Goal: Download file/media

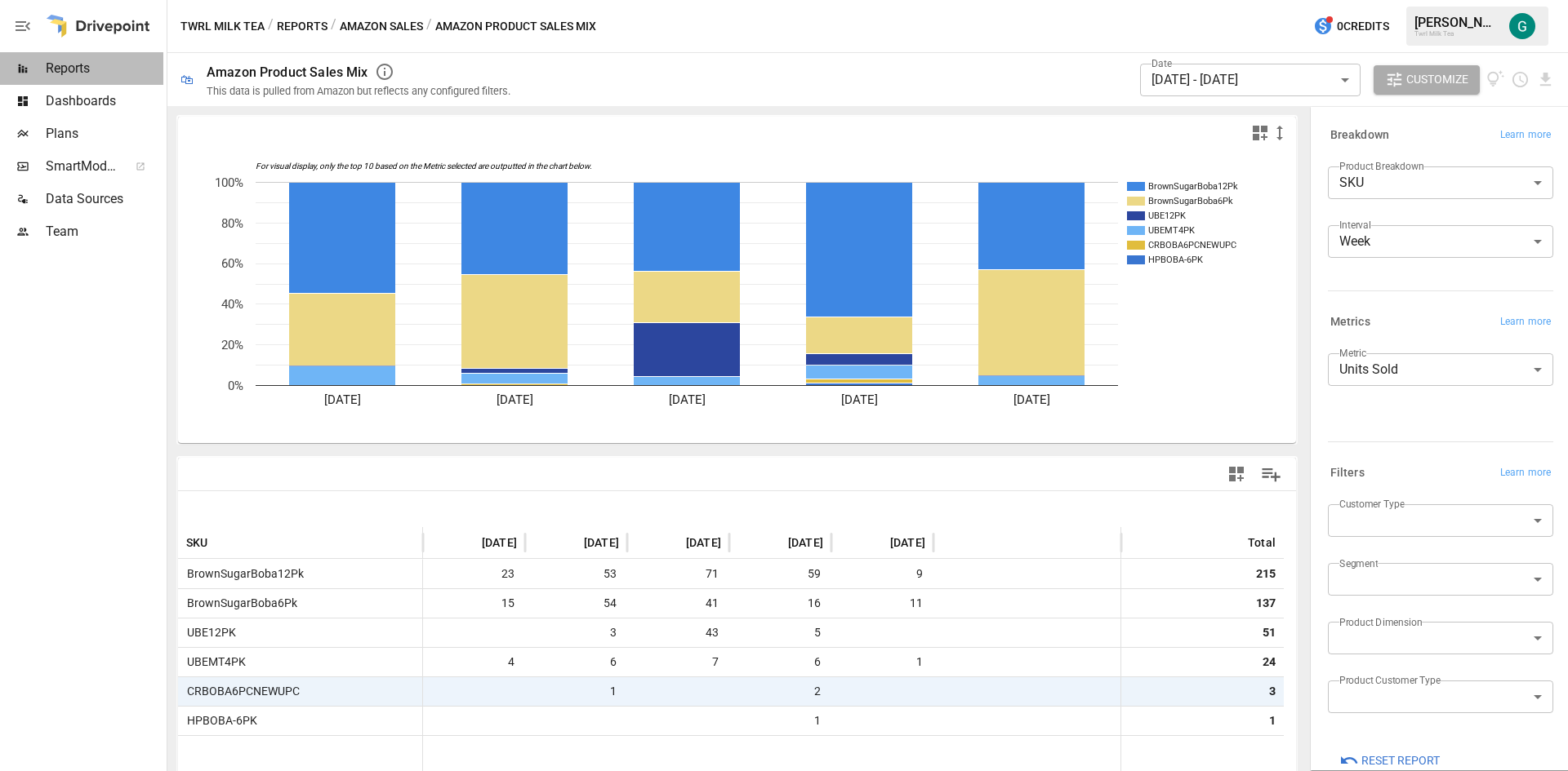
click at [59, 68] on span "Reports" at bounding box center [104, 68] width 118 height 19
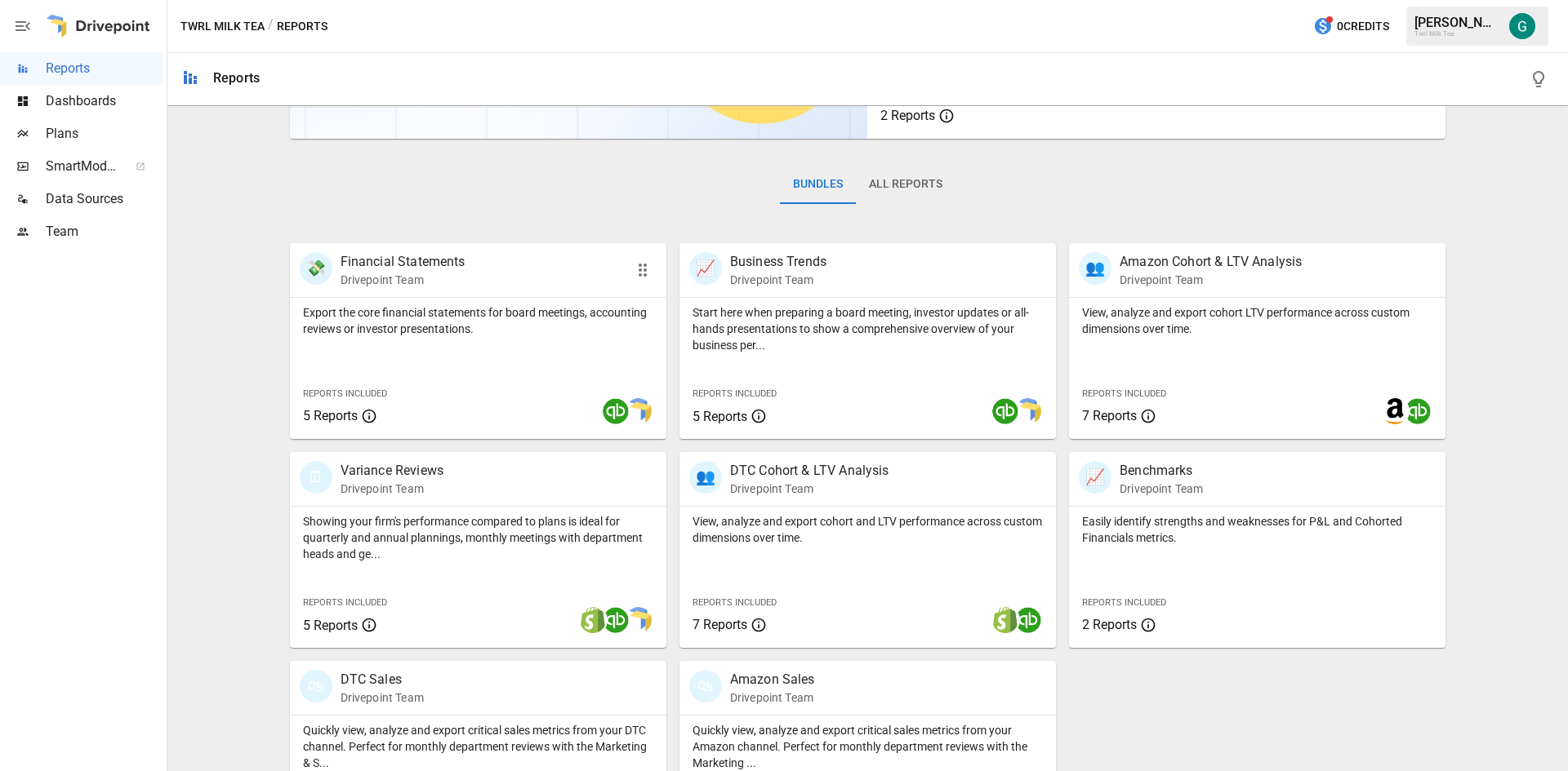
scroll to position [285, 0]
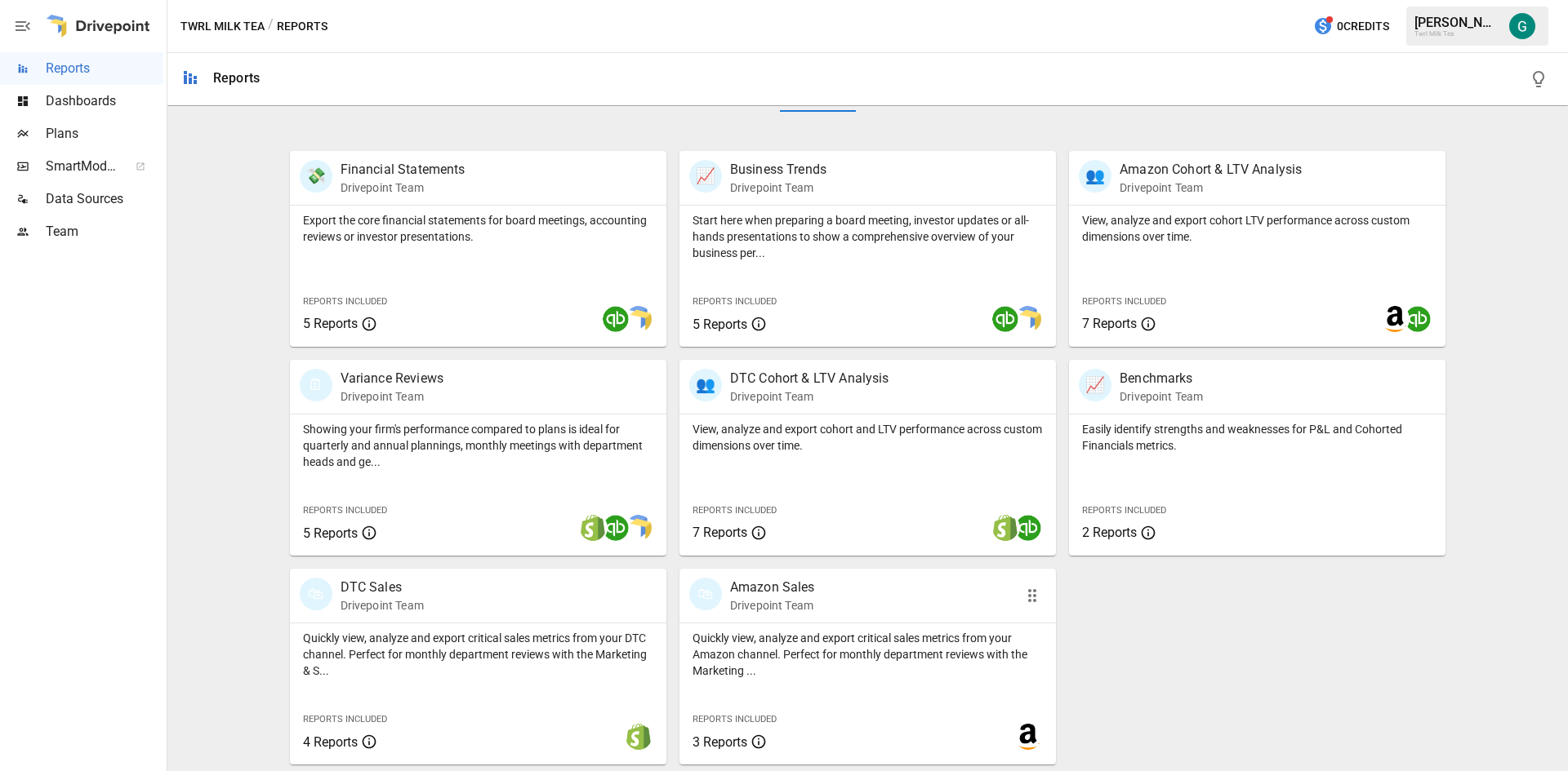
click at [785, 592] on p "Amazon Sales" at bounding box center [772, 588] width 85 height 19
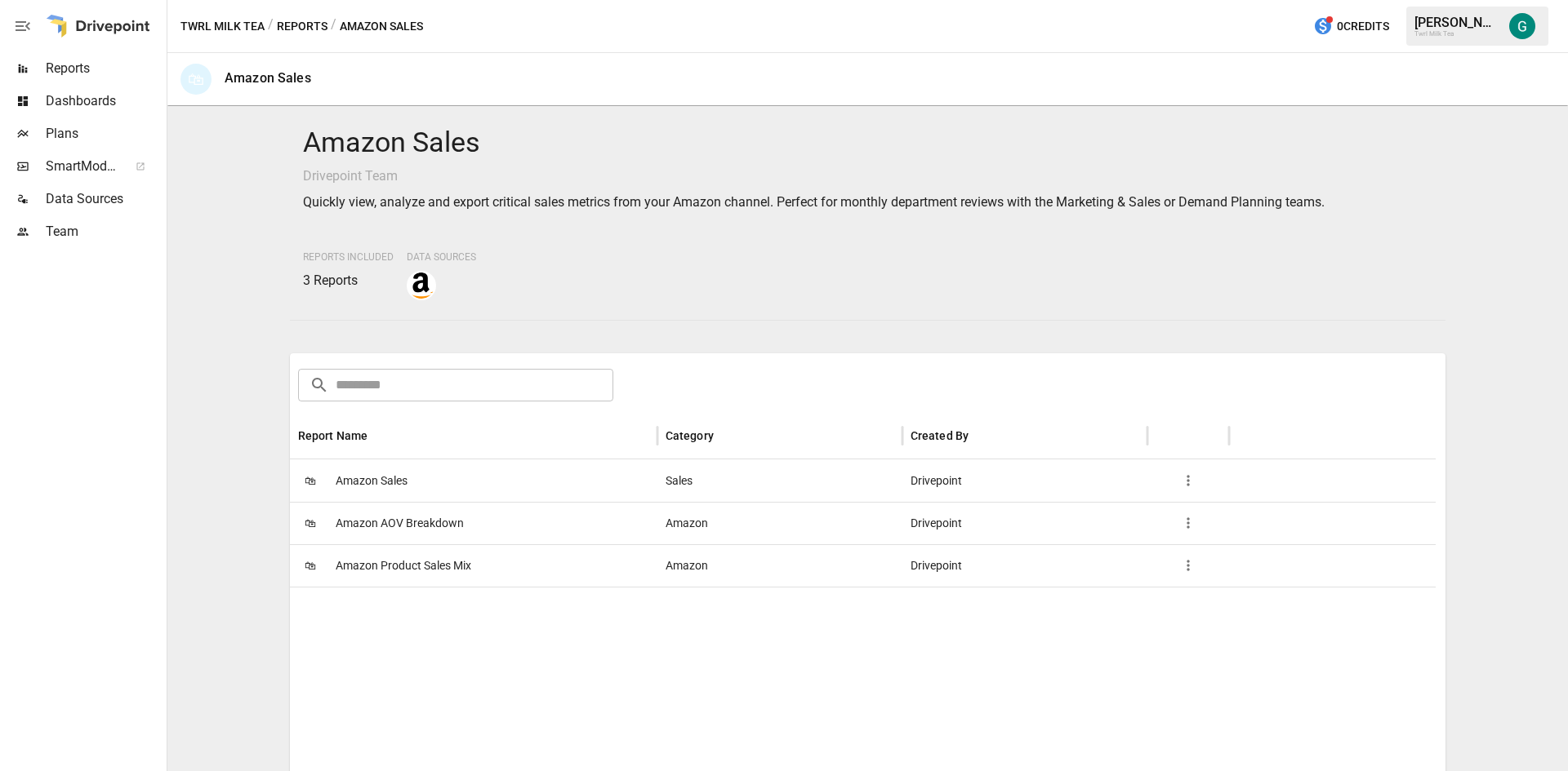
click at [421, 575] on span "Amazon Product Sales Mix" at bounding box center [403, 566] width 135 height 42
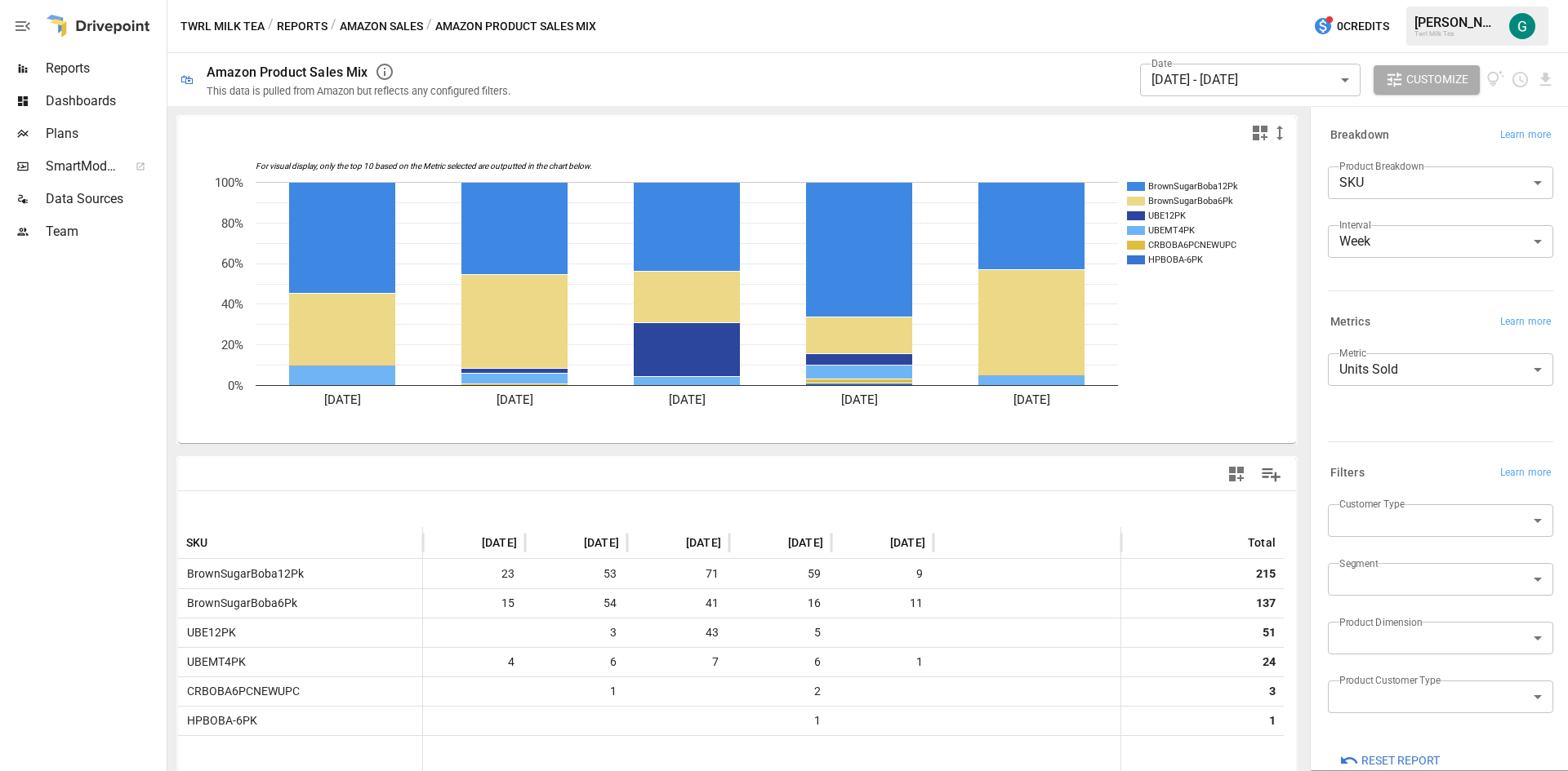
click at [1342, 0] on body "**********" at bounding box center [784, 0] width 1568 height 0
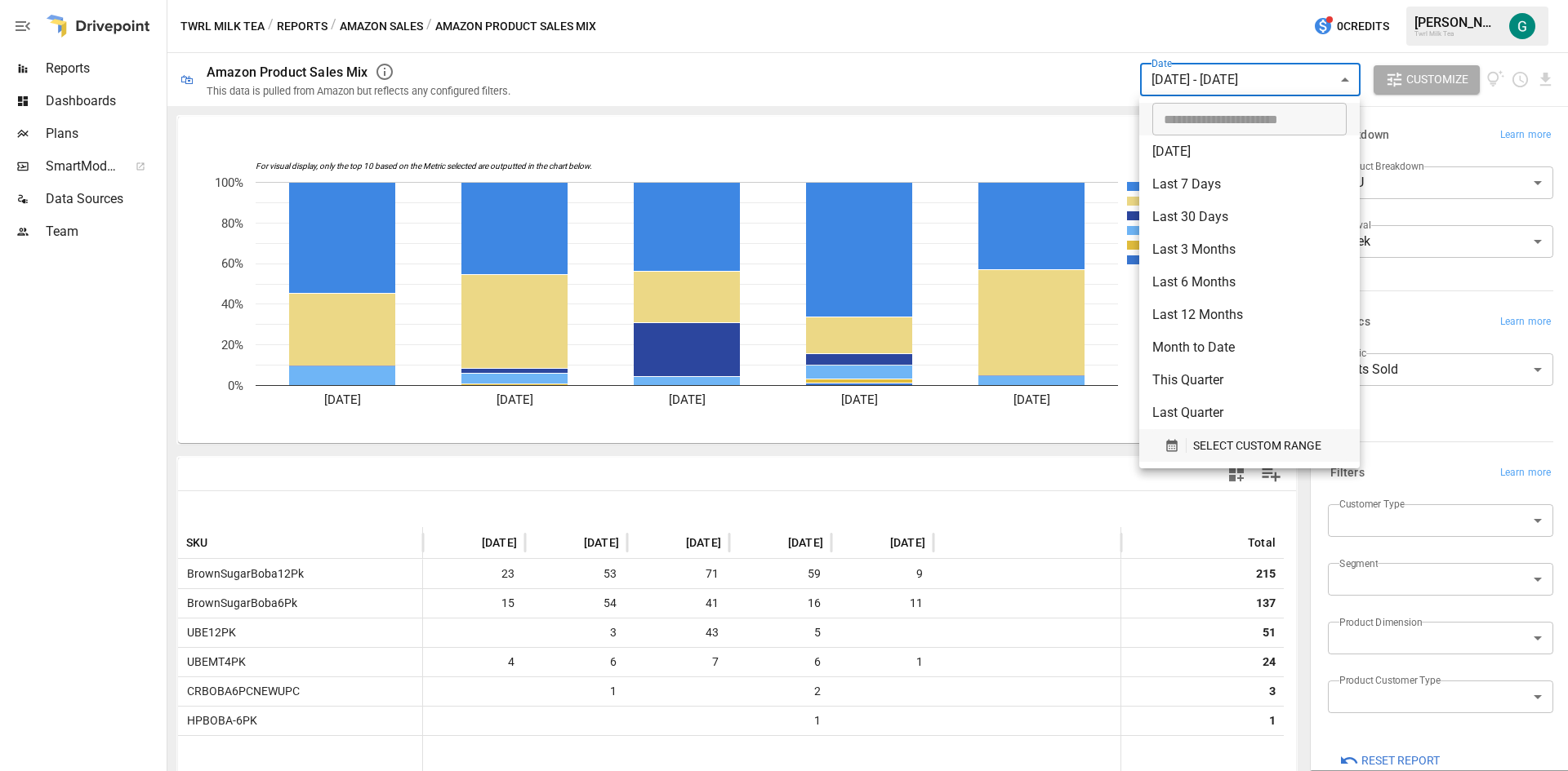
click at [1250, 445] on span "SELECT CUSTOM RANGE" at bounding box center [1256, 445] width 128 height 20
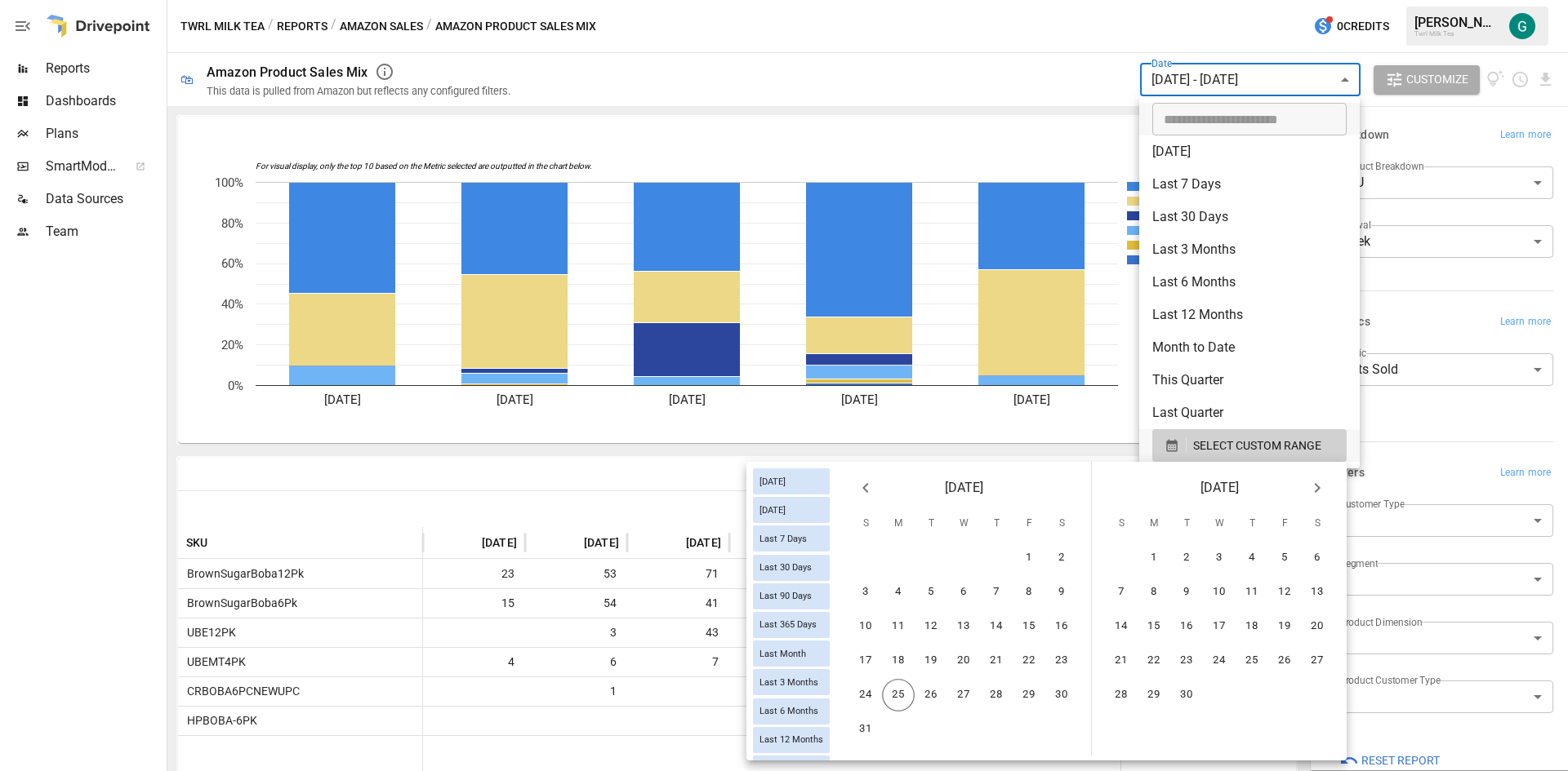
click at [865, 488] on icon "Previous month" at bounding box center [865, 488] width 5 height 10
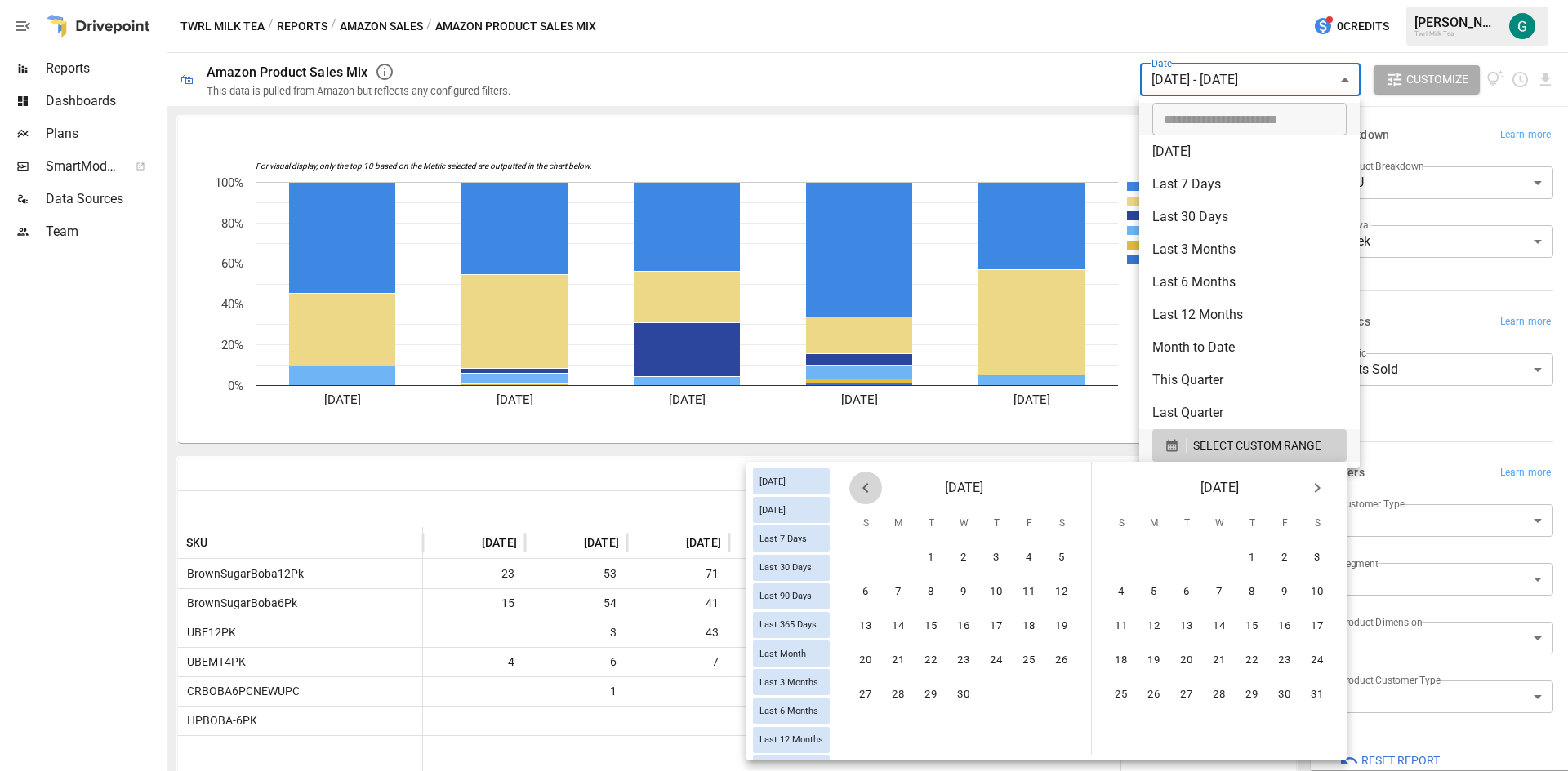
click at [865, 488] on icon "Previous month" at bounding box center [865, 488] width 5 height 10
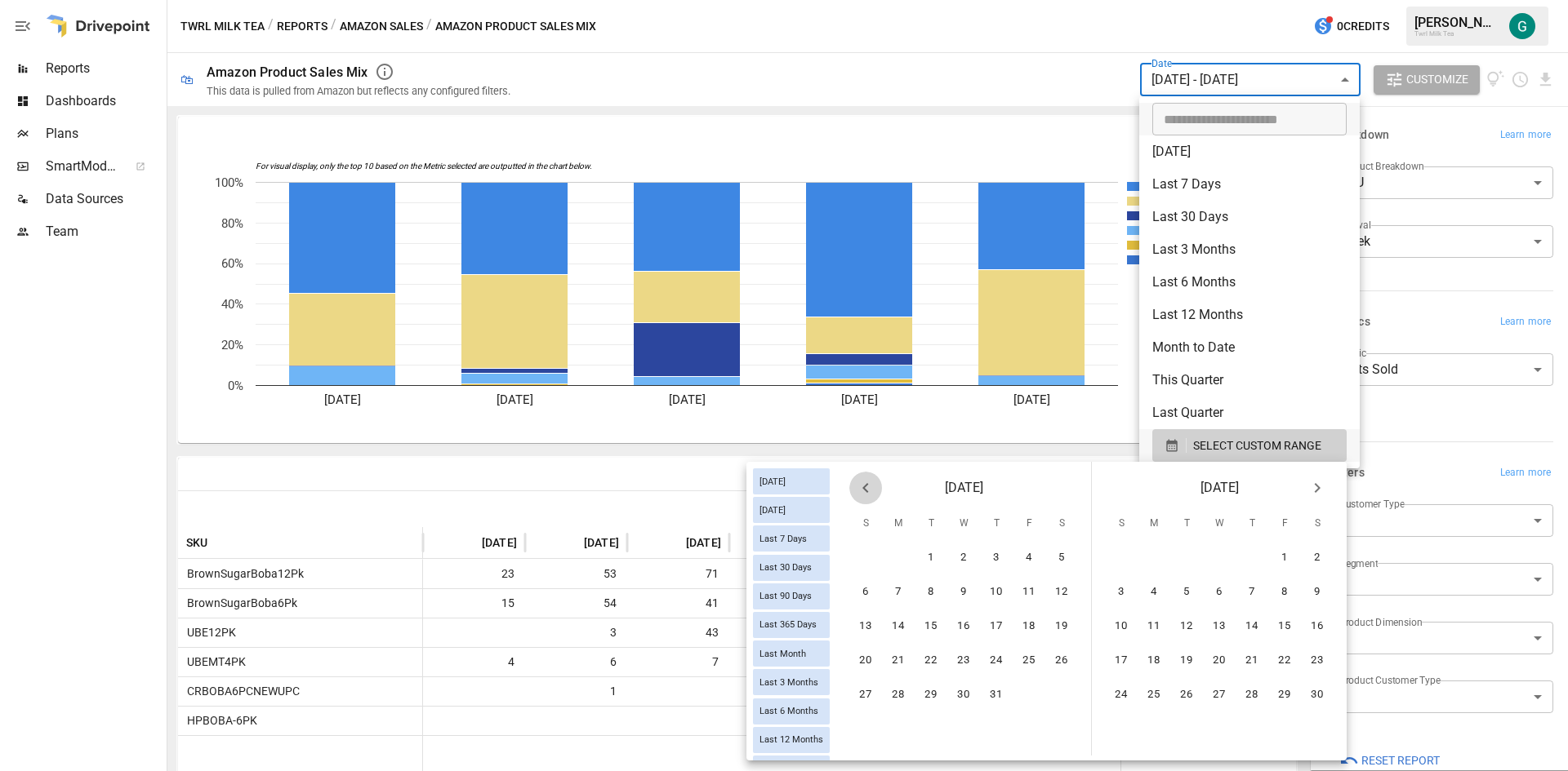
click at [865, 488] on icon "Previous month" at bounding box center [865, 488] width 5 height 10
click at [1151, 554] on button "1" at bounding box center [1154, 558] width 33 height 33
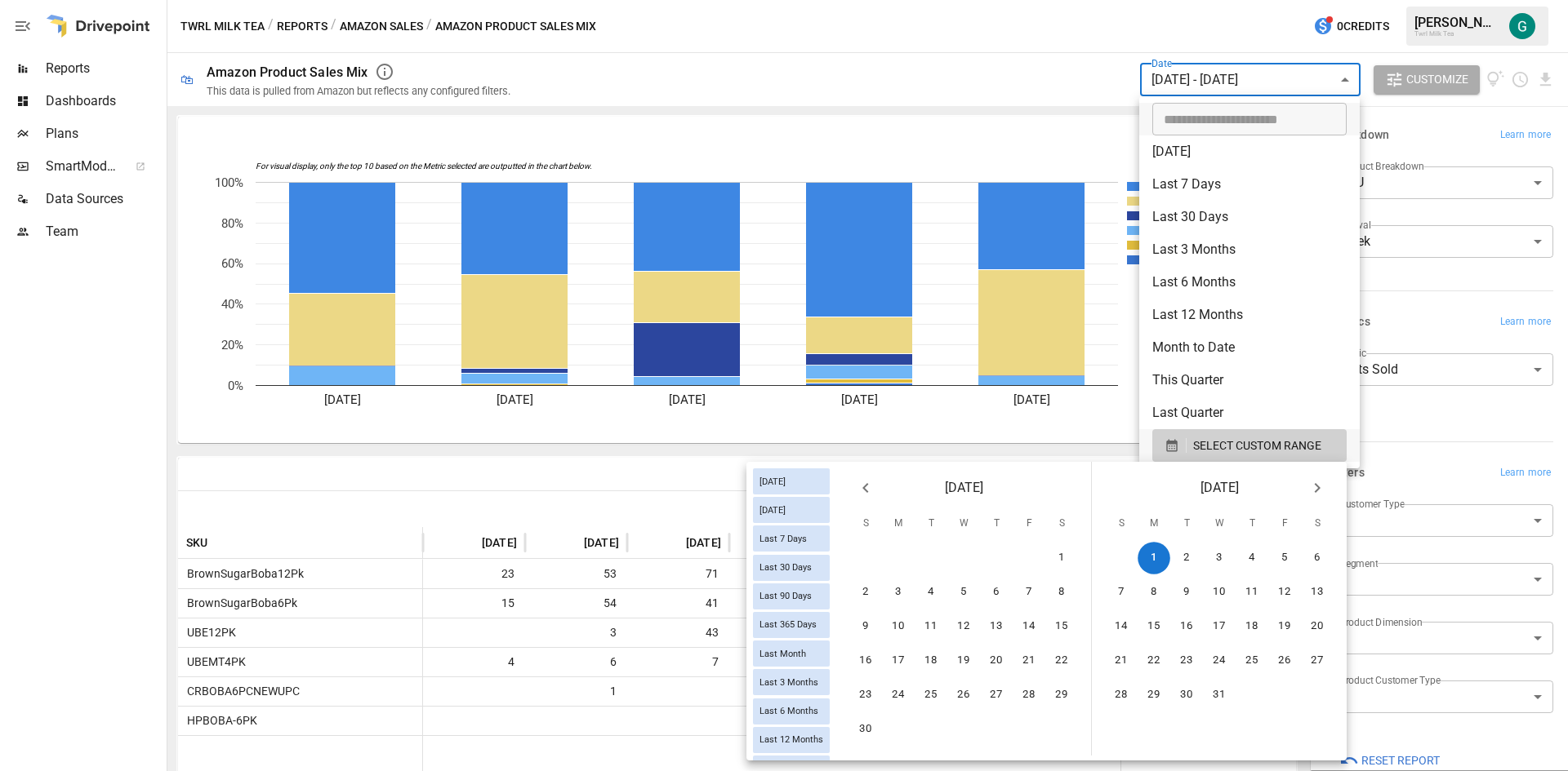
click at [1320, 492] on icon "Next month" at bounding box center [1317, 488] width 19 height 19
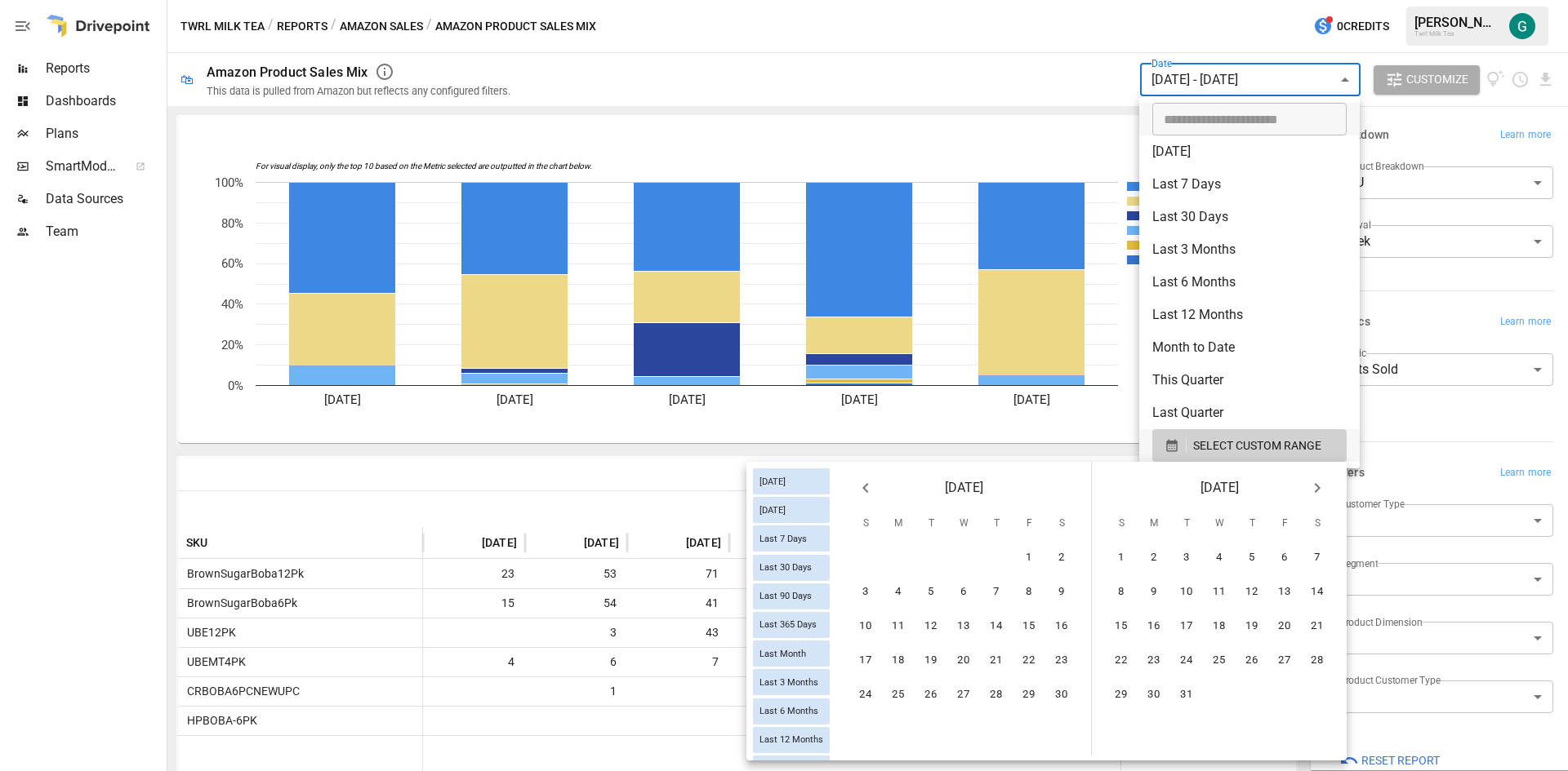
click at [1320, 492] on icon "Next month" at bounding box center [1317, 488] width 19 height 19
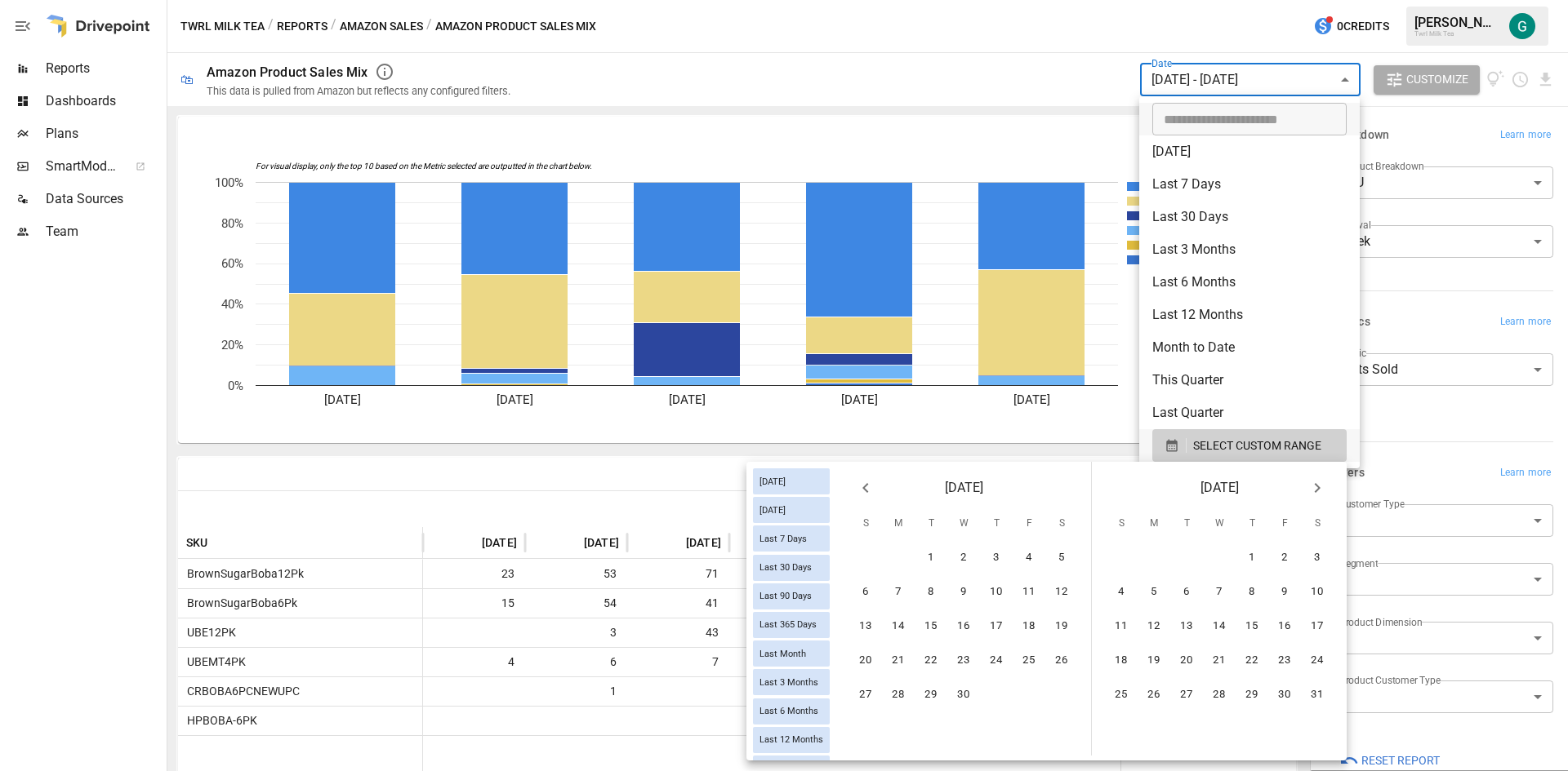
click at [1320, 492] on icon "Next month" at bounding box center [1317, 488] width 19 height 19
click at [1319, 493] on icon "Next month" at bounding box center [1317, 488] width 19 height 19
click at [1119, 698] on button "24" at bounding box center [1121, 695] width 33 height 33
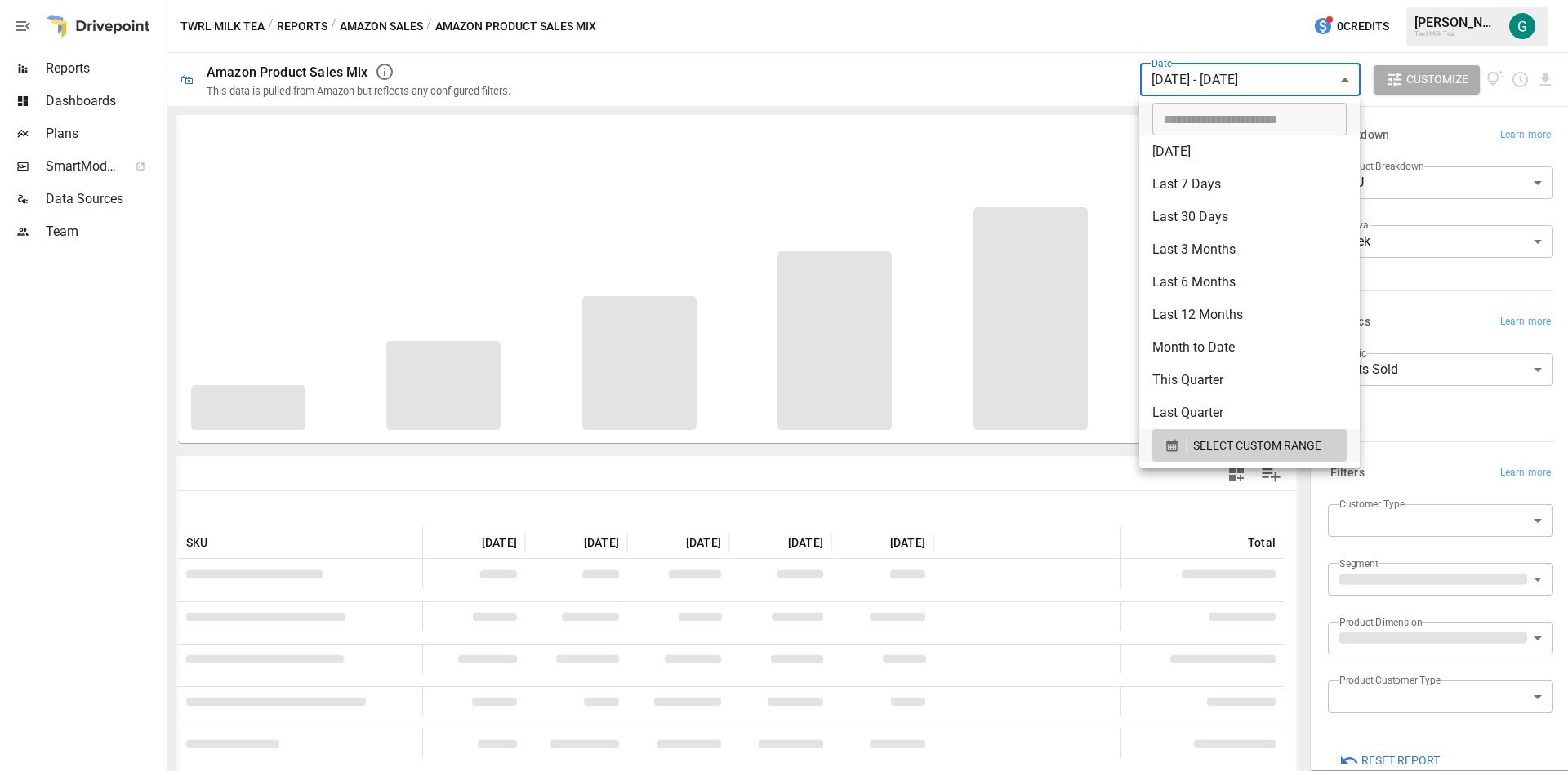
click at [1037, 157] on div at bounding box center [784, 385] width 1568 height 771
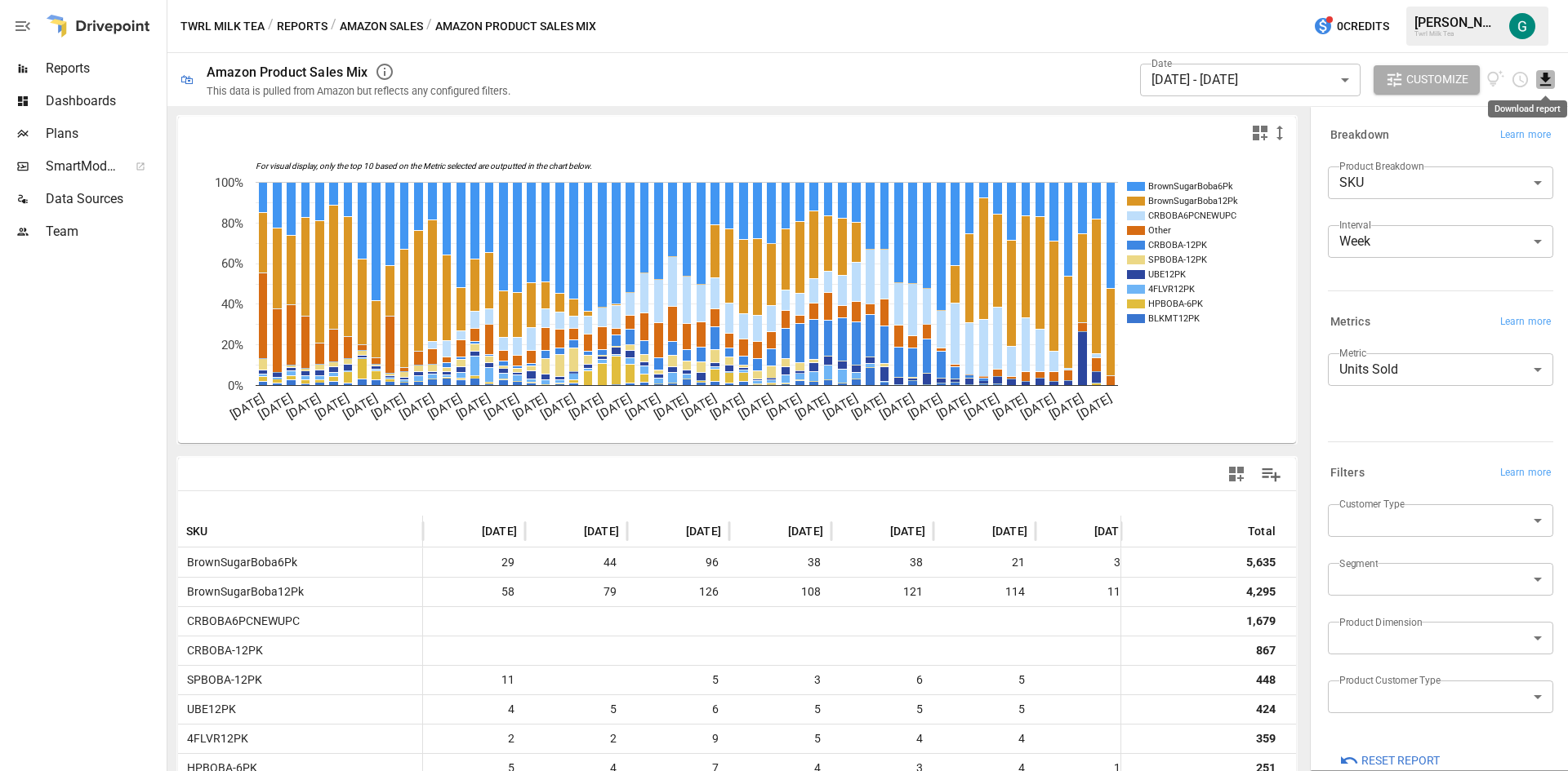
click at [1541, 73] on icon "Download report" at bounding box center [1545, 79] width 19 height 19
click at [1485, 139] on li "Download as CSV" at bounding box center [1490, 144] width 130 height 33
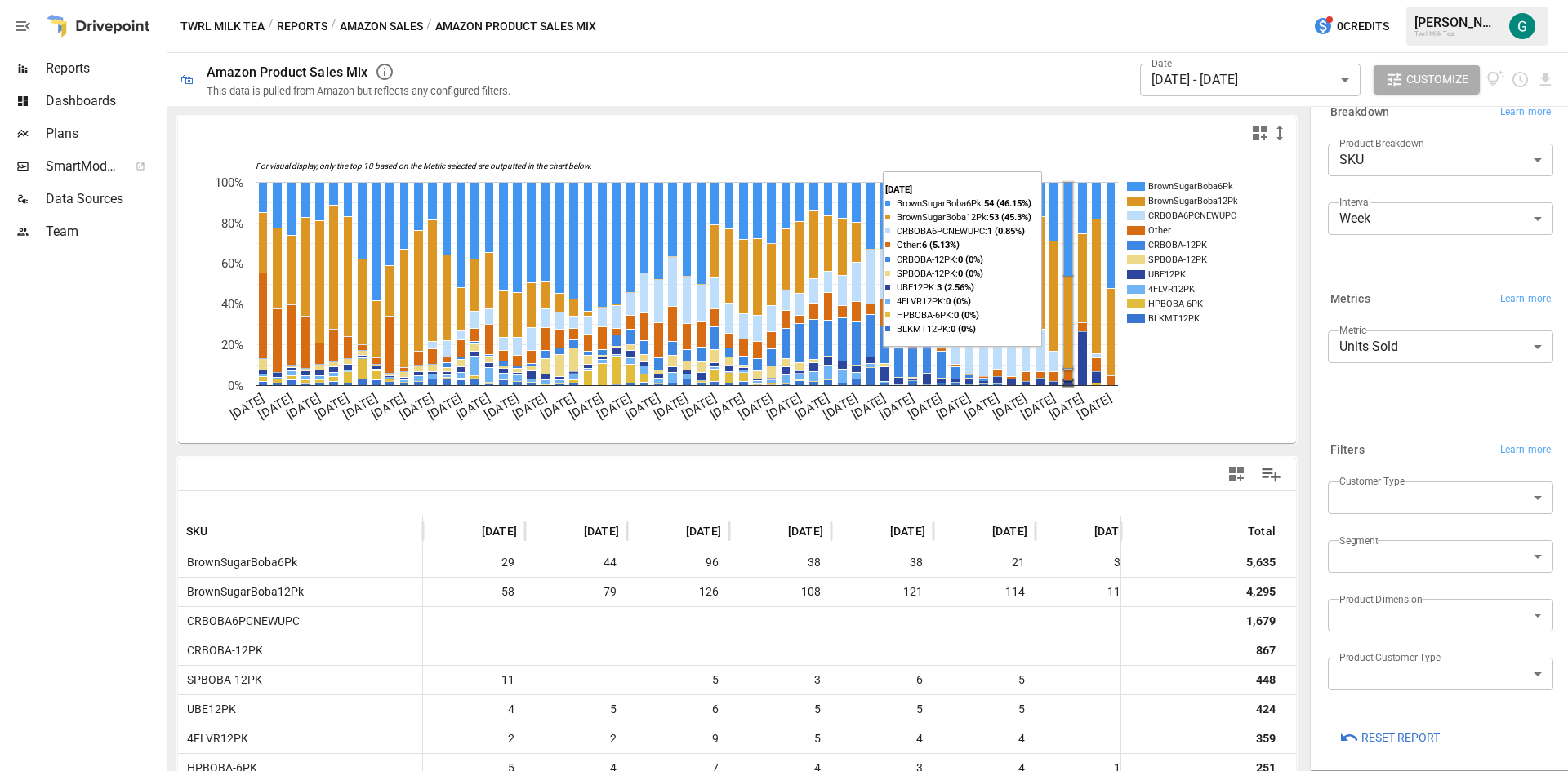
scroll to position [31, 0]
click at [1523, 0] on body "Reports Dashboards Plans SmartModel ™ Data Sources Team Twrl Milk Tea / Reports…" at bounding box center [784, 0] width 1568 height 0
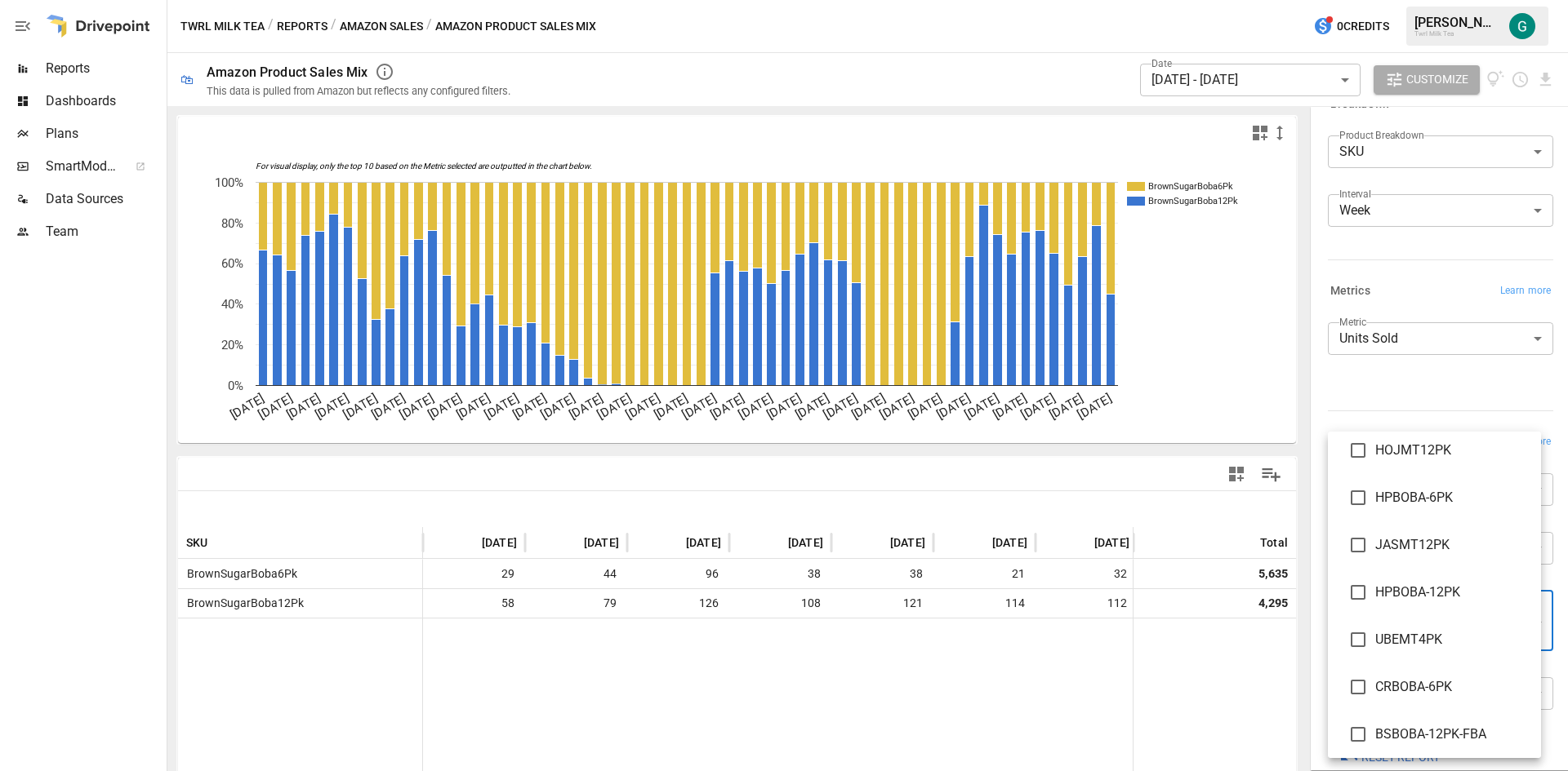
scroll to position [760, 0]
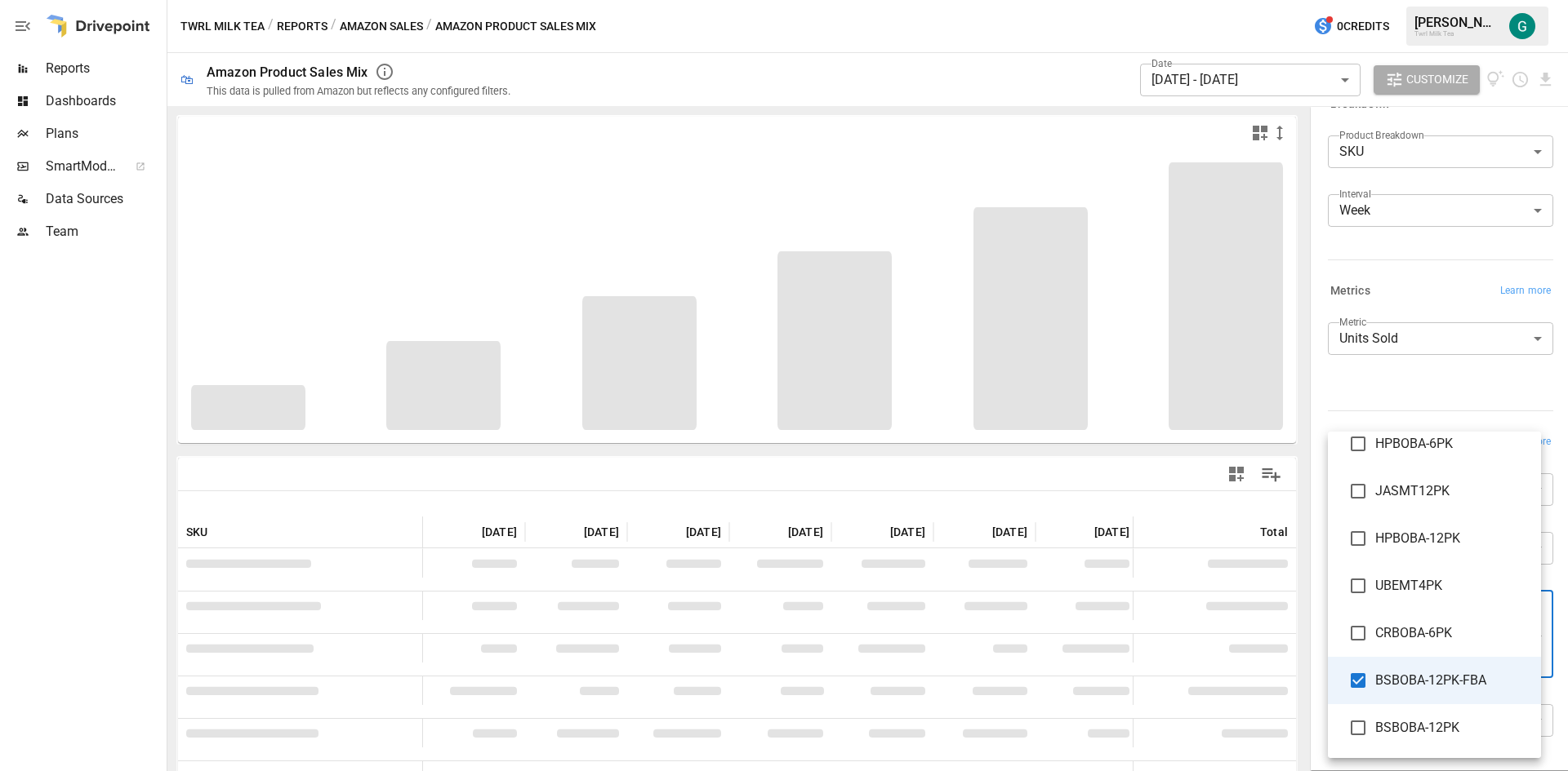
type input "**********"
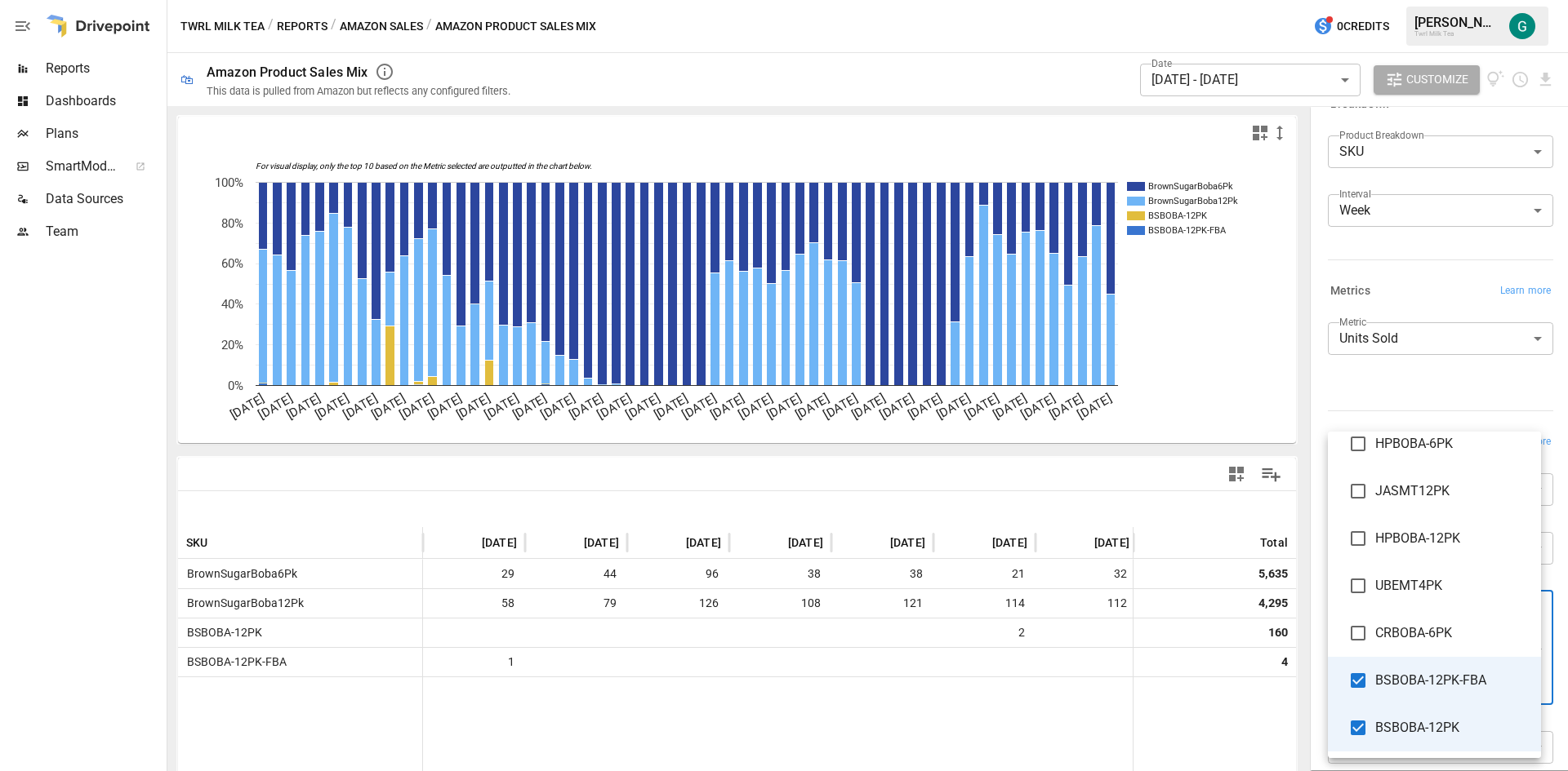
click at [1541, 75] on div at bounding box center [784, 385] width 1568 height 771
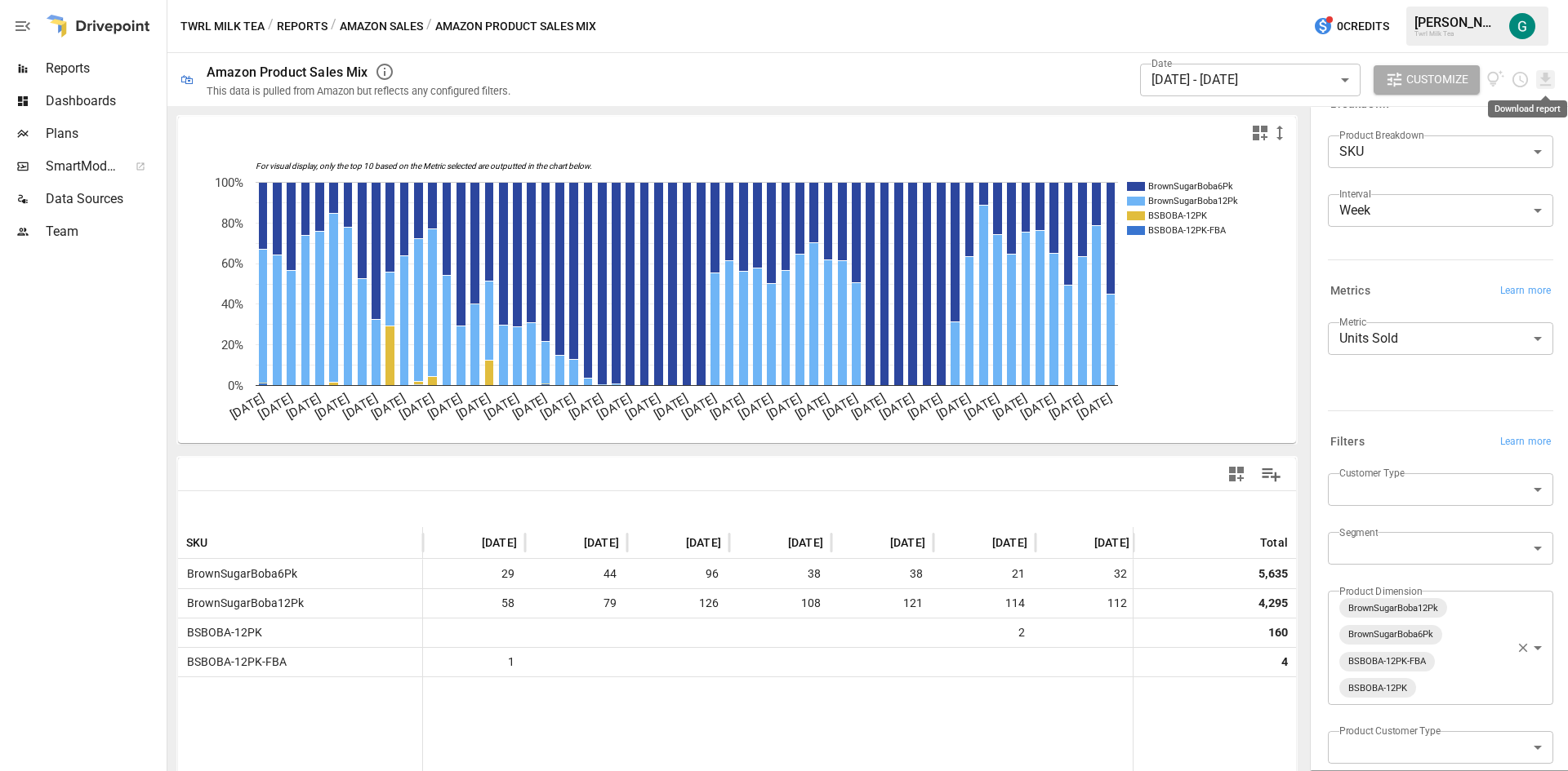
click at [1541, 75] on icon "Download report" at bounding box center [1545, 79] width 19 height 19
click at [1475, 150] on li "Download as CSV" at bounding box center [1490, 144] width 130 height 33
